Goal: Transaction & Acquisition: Purchase product/service

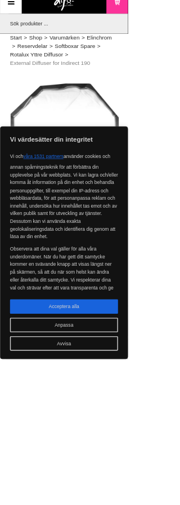
scroll to position [15, 0]
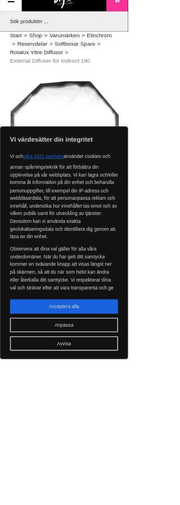
click at [180, 14] on html "Vi värdesätter din integritet Vi och våra 1531 partners använder cookies och an…" at bounding box center [90, 237] width 180 height 505
click at [134, 441] on button "Acceptera alla" at bounding box center [90, 431] width 152 height 20
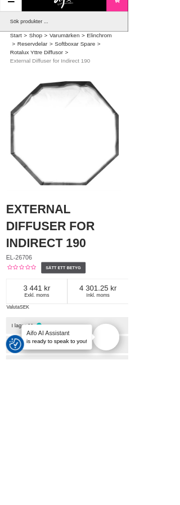
checkbox input "true"
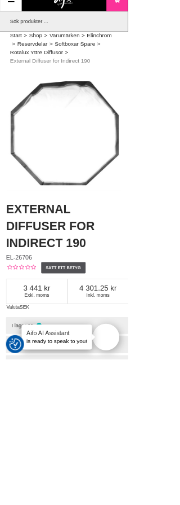
checkbox input "true"
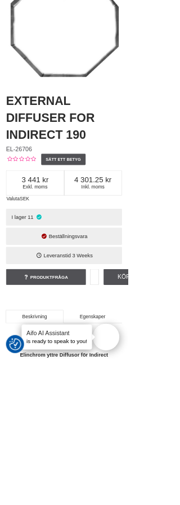
scroll to position [0, 0]
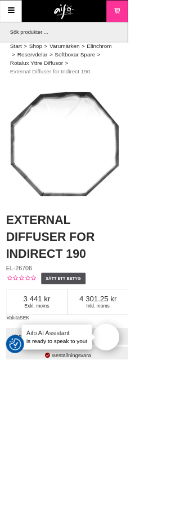
click at [172, 20] on link "Varukorg" at bounding box center [165, 16] width 30 height 30
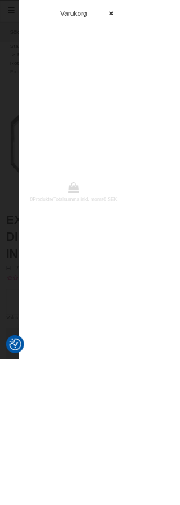
click at [36, 151] on div at bounding box center [90, 252] width 180 height 505
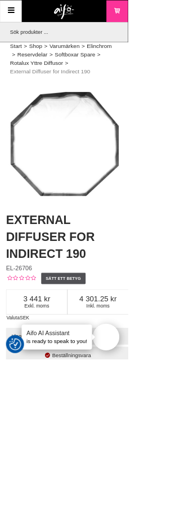
click at [106, 7] on div "Varukorg" at bounding box center [142, 16] width 76 height 30
click at [104, 6] on img at bounding box center [90, 16] width 29 height 21
click at [93, 10] on img at bounding box center [90, 16] width 29 height 21
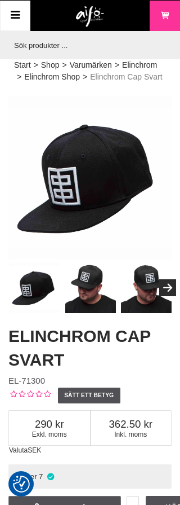
checkbox input "true"
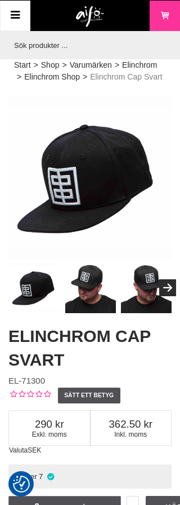
checkbox input "true"
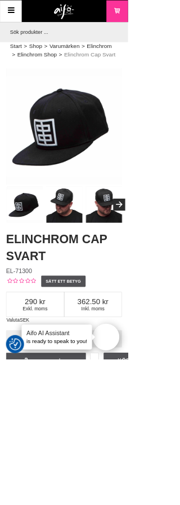
click at [180, 229] on html "Vi värdesätter din integritet Vi och våra 1531 partners använder cookies och an…" at bounding box center [90, 252] width 180 height 505
click at [180, 242] on html "Vi värdesätter din integritet Vi och våra 1531 partners använder cookies och an…" at bounding box center [90, 252] width 180 height 505
click at [113, 365] on h1 "Elinchrom Cap Svart" at bounding box center [89, 347] width 163 height 47
click at [109, 341] on h1 "Elinchrom Cap Svart" at bounding box center [89, 347] width 163 height 47
click at [180, 170] on html "Vi värdesätter din integritet Vi och våra 1531 partners använder cookies och an…" at bounding box center [90, 252] width 180 height 505
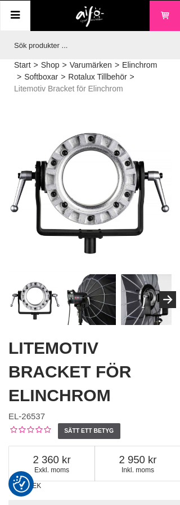
checkbox input "true"
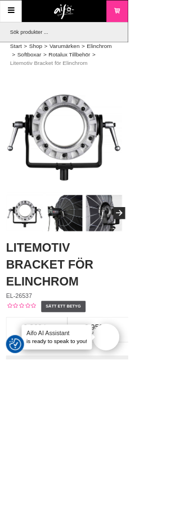
click at [18, 24] on link "Meny" at bounding box center [15, 16] width 30 height 30
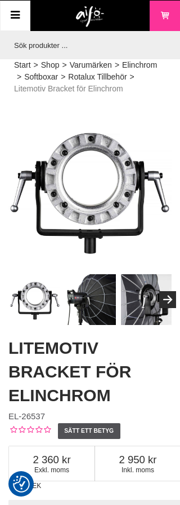
checkbox input "true"
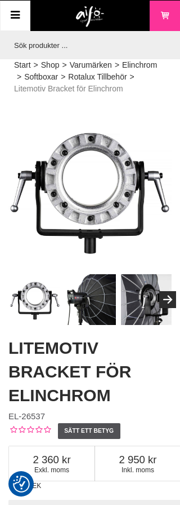
checkbox input "true"
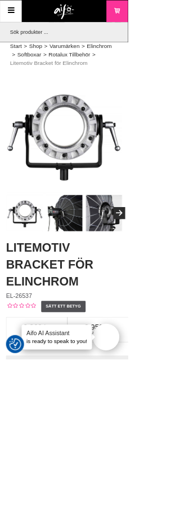
click at [169, 16] on icon at bounding box center [165, 16] width 11 height 12
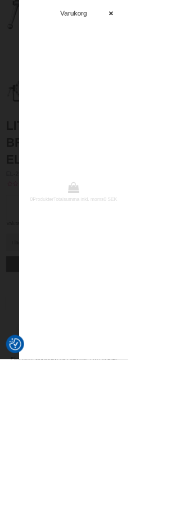
scroll to position [188, 0]
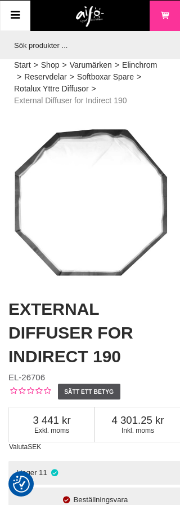
checkbox input "true"
